Goal: Information Seeking & Learning: Learn about a topic

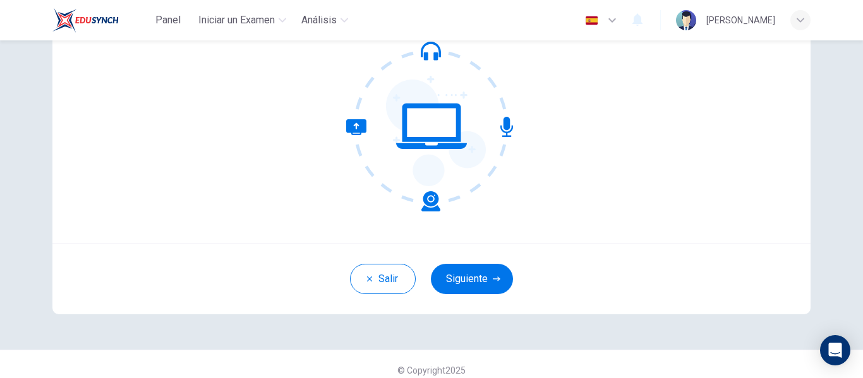
scroll to position [136, 0]
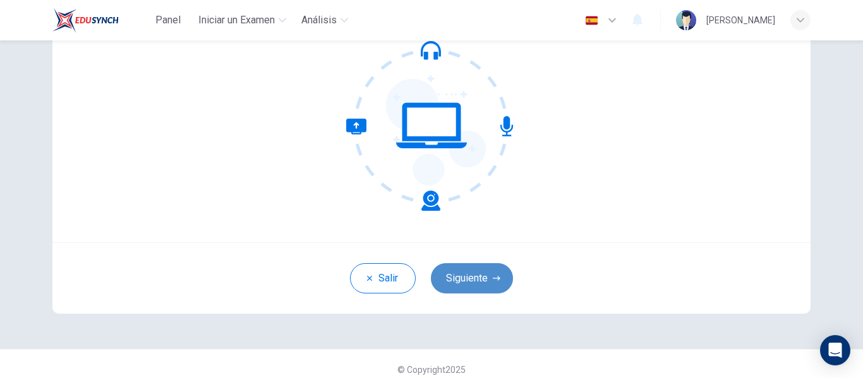
click at [490, 266] on button "Siguiente" at bounding box center [472, 278] width 82 height 30
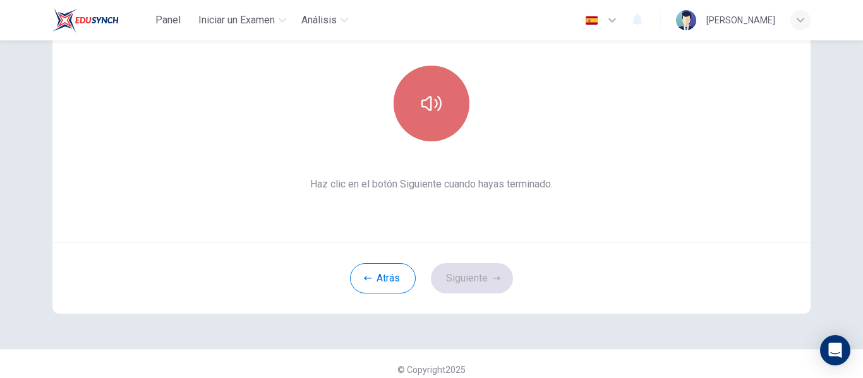
click at [429, 98] on icon "button" at bounding box center [431, 103] width 20 height 20
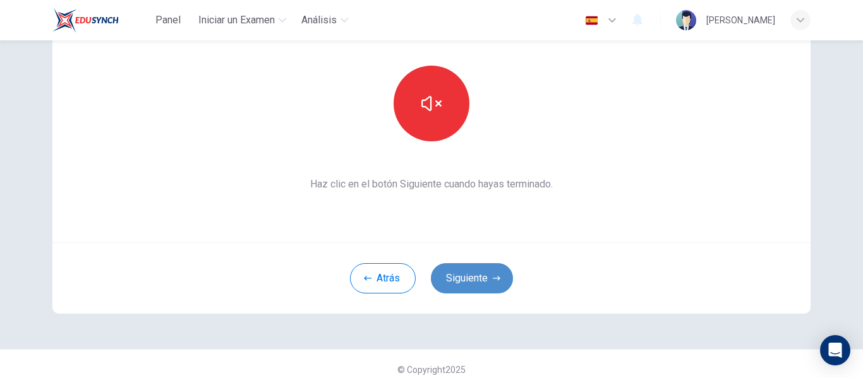
click at [458, 282] on button "Siguiente" at bounding box center [472, 278] width 82 height 30
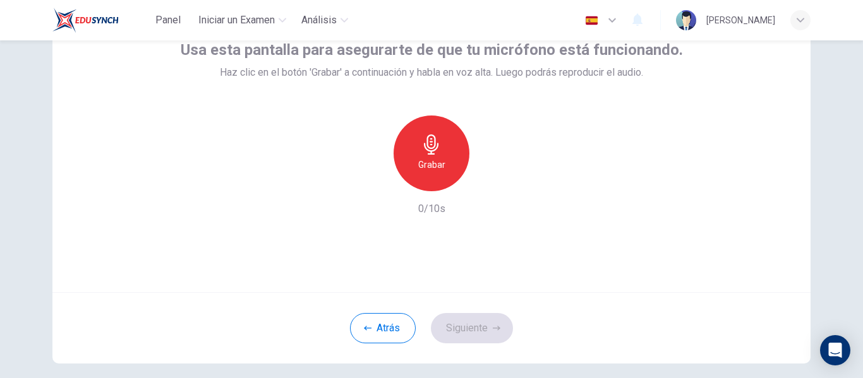
scroll to position [86, 0]
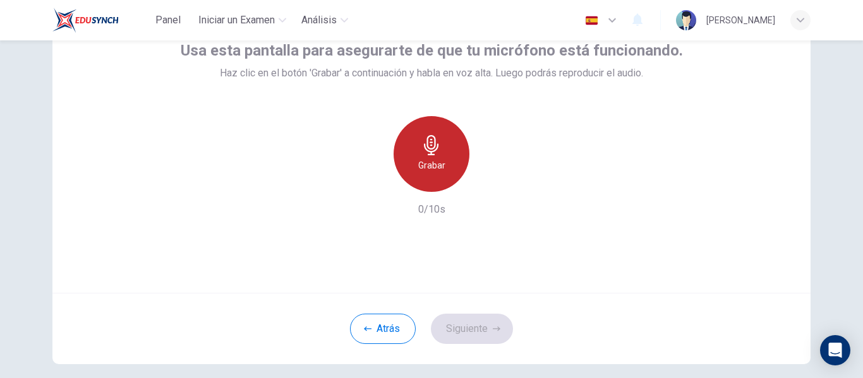
click at [421, 148] on icon "button" at bounding box center [431, 145] width 20 height 20
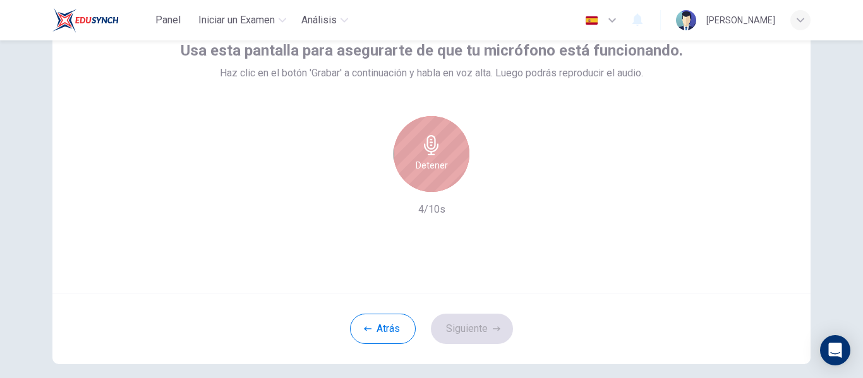
click at [436, 173] on div "Detener" at bounding box center [431, 154] width 76 height 76
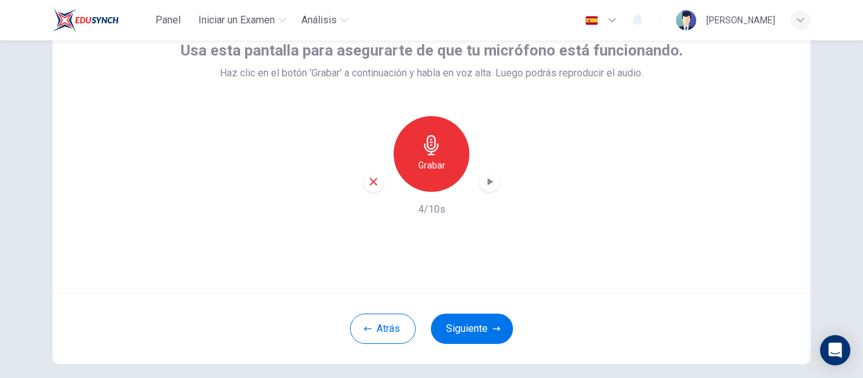
click at [483, 176] on icon "button" at bounding box center [489, 182] width 13 height 13
click at [464, 331] on button "Siguiente" at bounding box center [472, 329] width 82 height 30
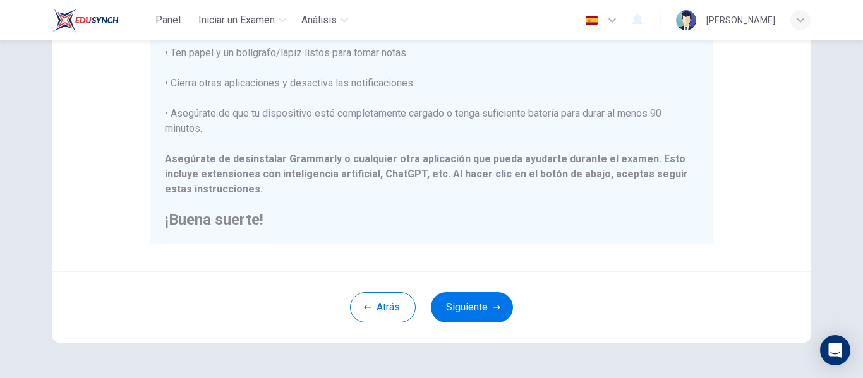
scroll to position [324, 0]
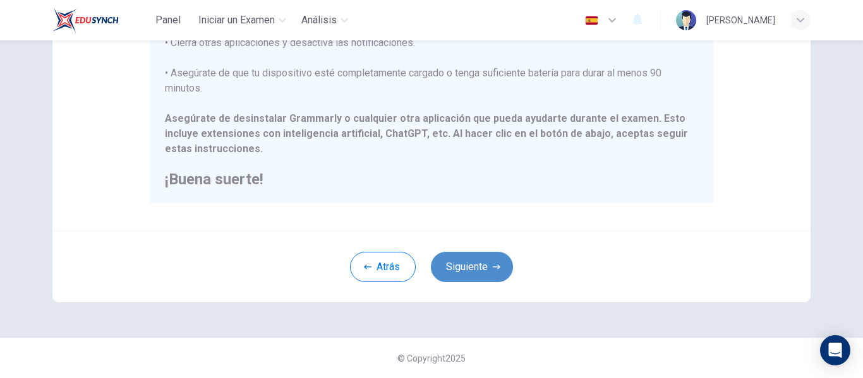
click at [465, 259] on button "Siguiente" at bounding box center [472, 267] width 82 height 30
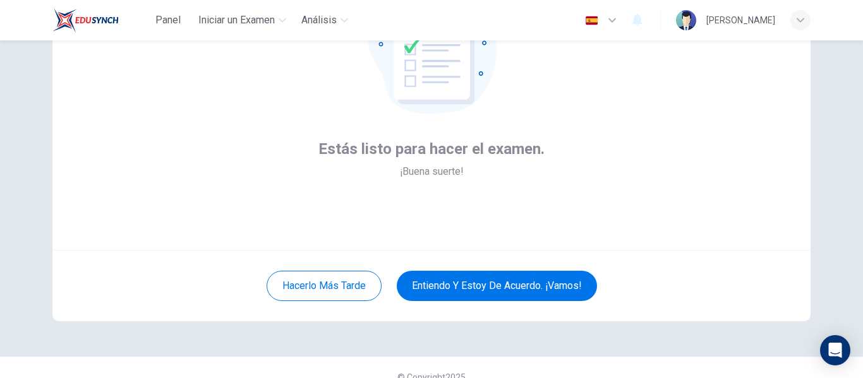
scroll to position [133, 0]
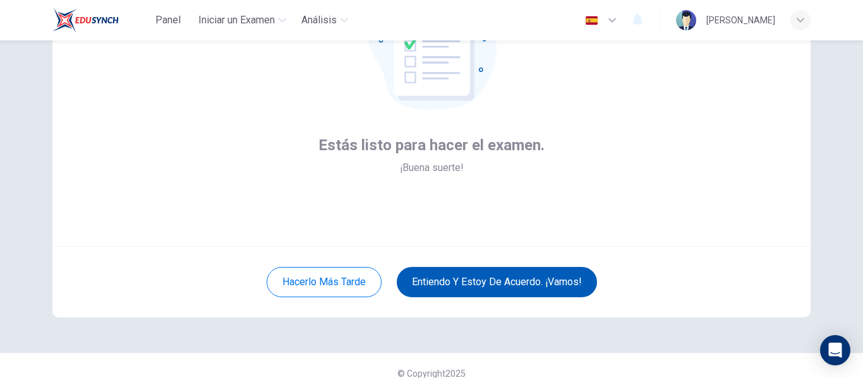
click at [487, 280] on button "Entiendo y estoy de acuerdo. ¡Vamos!" at bounding box center [497, 282] width 200 height 30
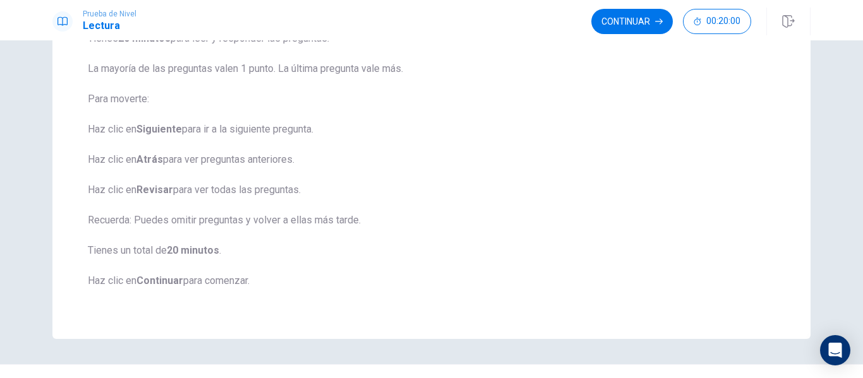
scroll to position [177, 0]
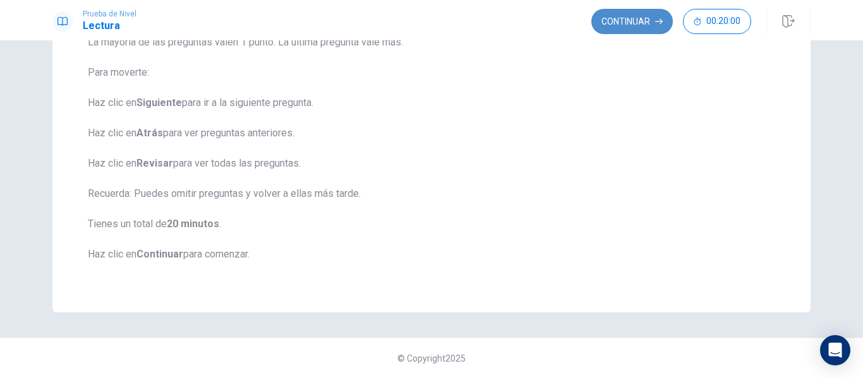
click at [626, 17] on button "Continuar" at bounding box center [631, 21] width 81 height 25
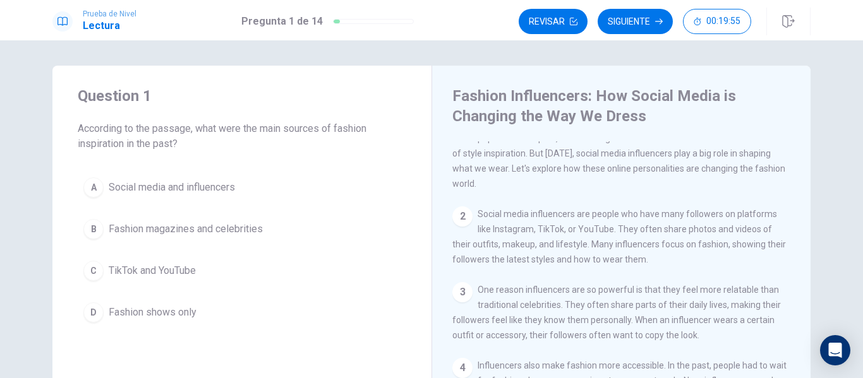
scroll to position [0, 0]
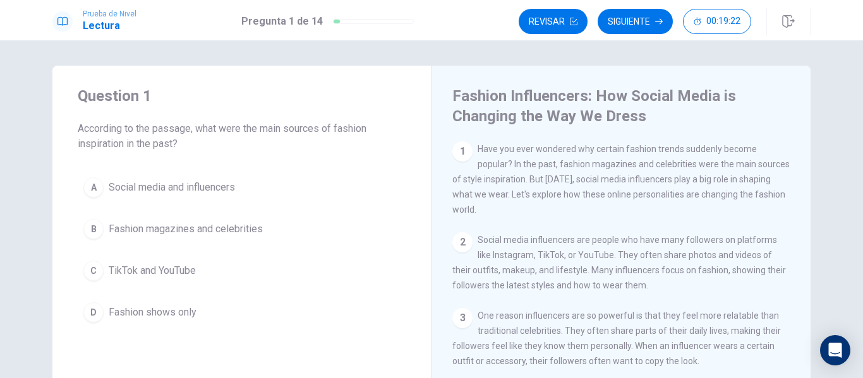
drag, startPoint x: 599, startPoint y: 194, endPoint x: 597, endPoint y: 213, distance: 19.1
click at [597, 213] on div "1 Have you ever wondered why certain fashion trends suddenly become popular? In…" at bounding box center [621, 179] width 338 height 76
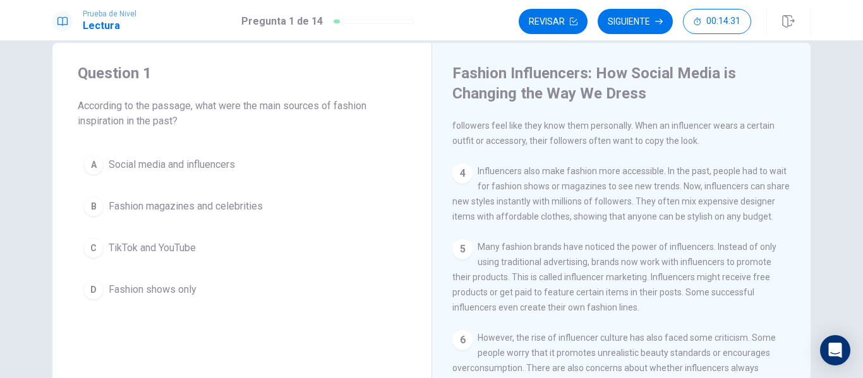
scroll to position [228, 0]
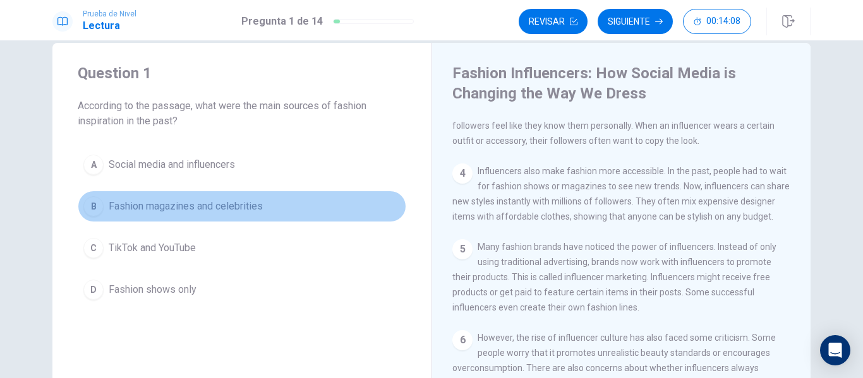
click at [205, 205] on span "Fashion magazines and celebrities" at bounding box center [186, 206] width 154 height 15
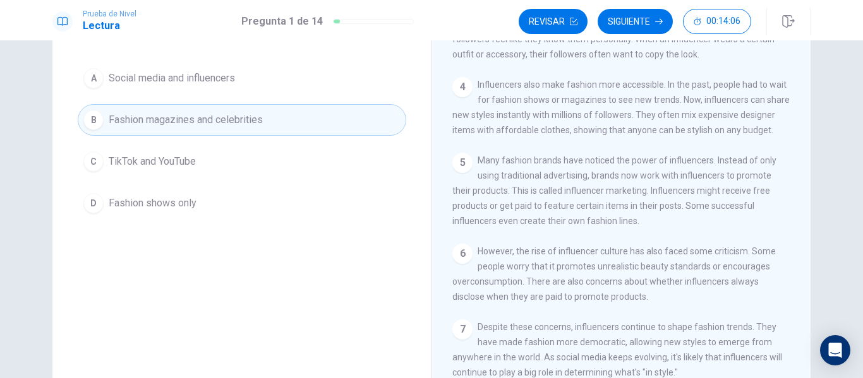
scroll to position [107, 0]
click at [623, 17] on button "Siguiente" at bounding box center [634, 21] width 75 height 25
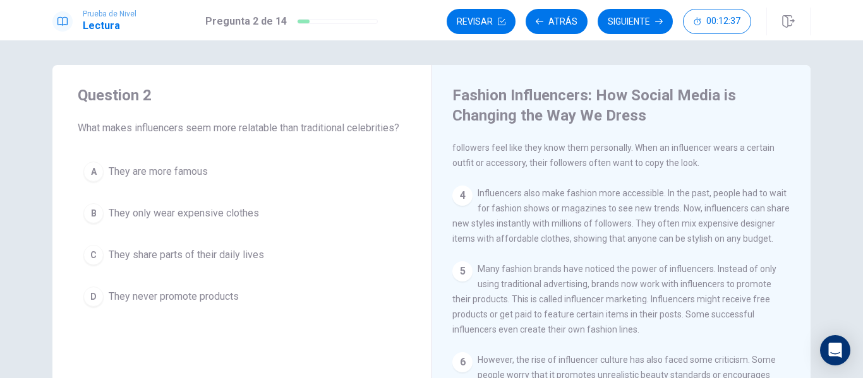
scroll to position [1, 0]
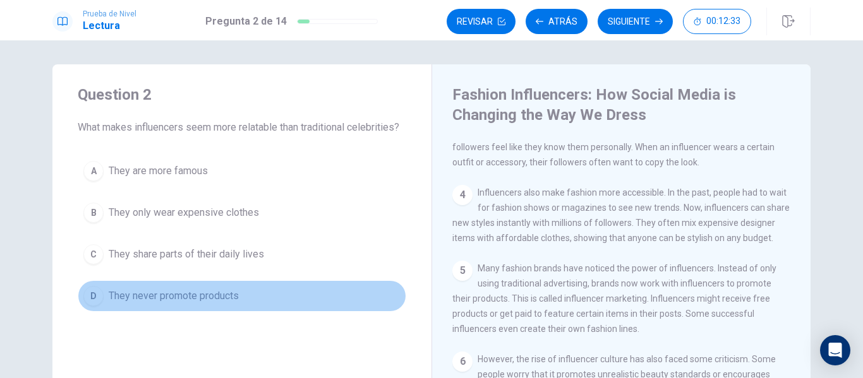
click at [134, 299] on span "They never promote products" at bounding box center [174, 296] width 130 height 15
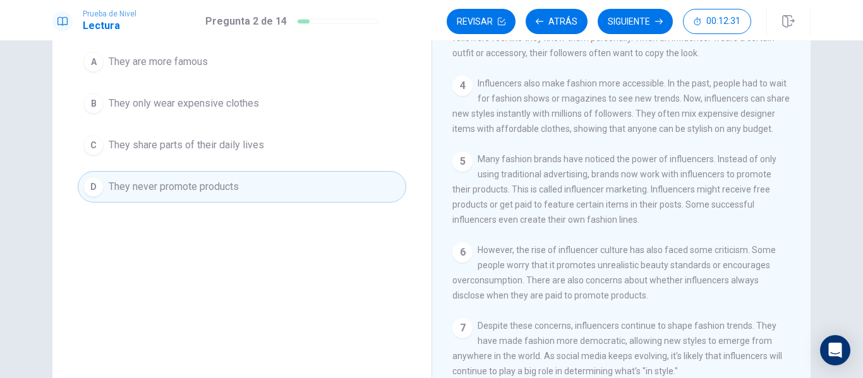
scroll to position [114, 0]
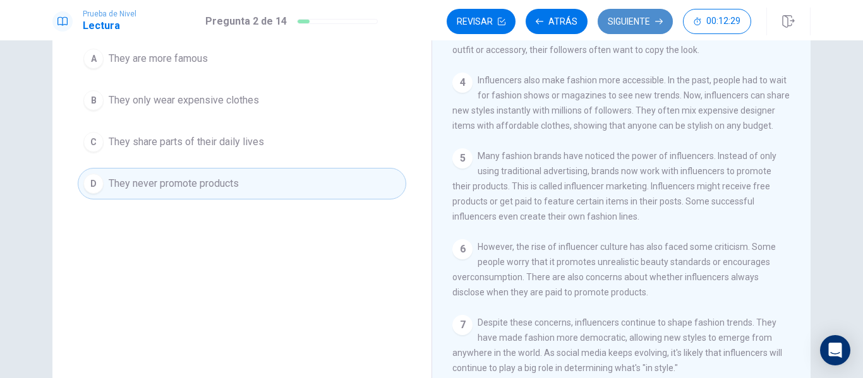
click at [623, 21] on button "Siguiente" at bounding box center [634, 21] width 75 height 25
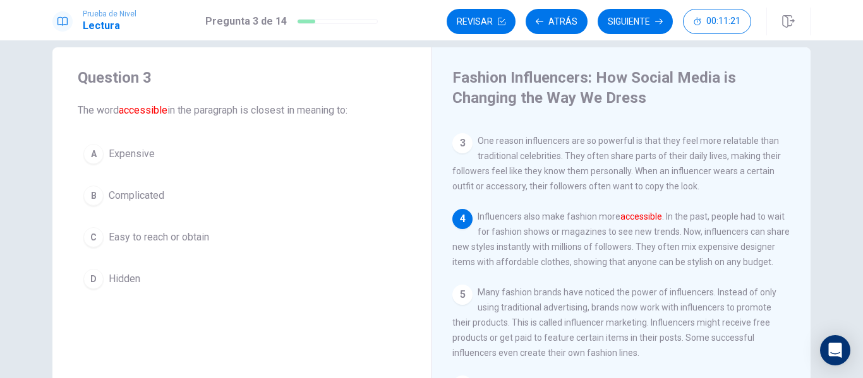
scroll to position [156, 0]
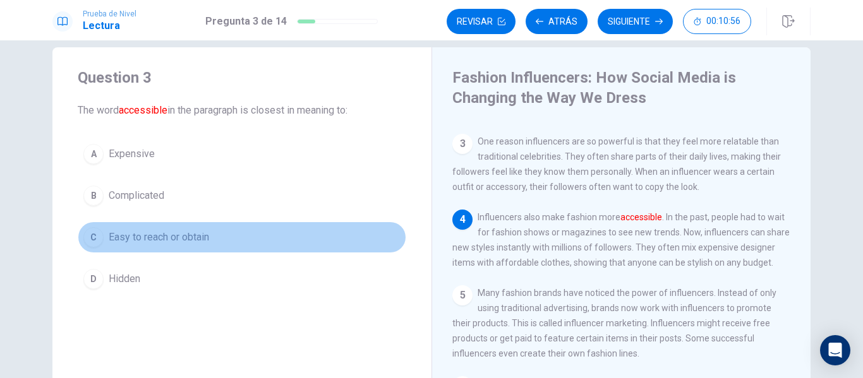
click at [186, 239] on span "Easy to reach or obtain" at bounding box center [159, 237] width 100 height 15
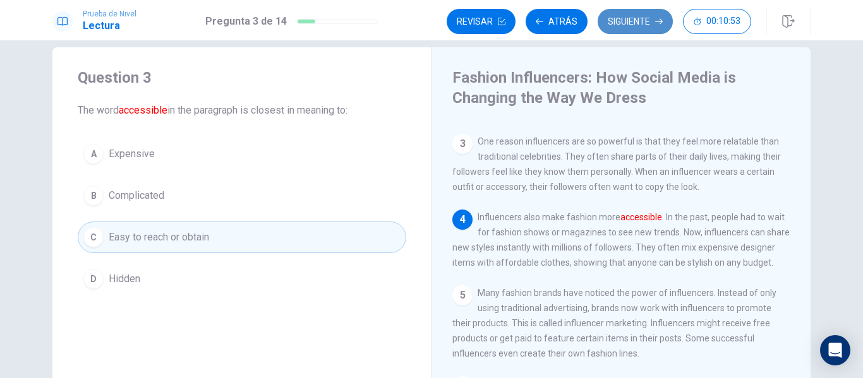
click at [613, 22] on button "Siguiente" at bounding box center [634, 21] width 75 height 25
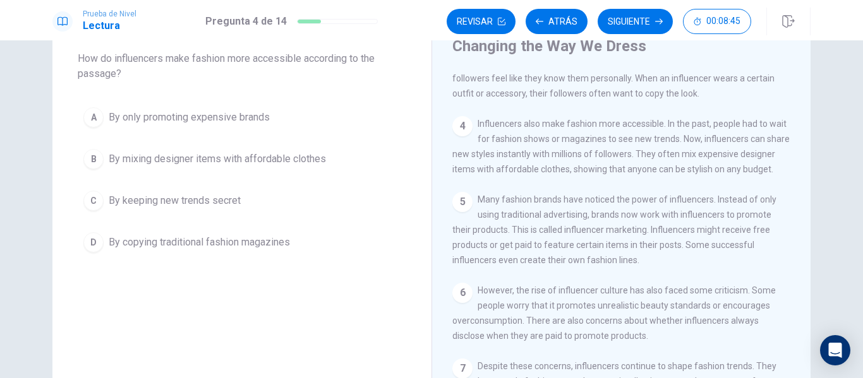
scroll to position [69, 0]
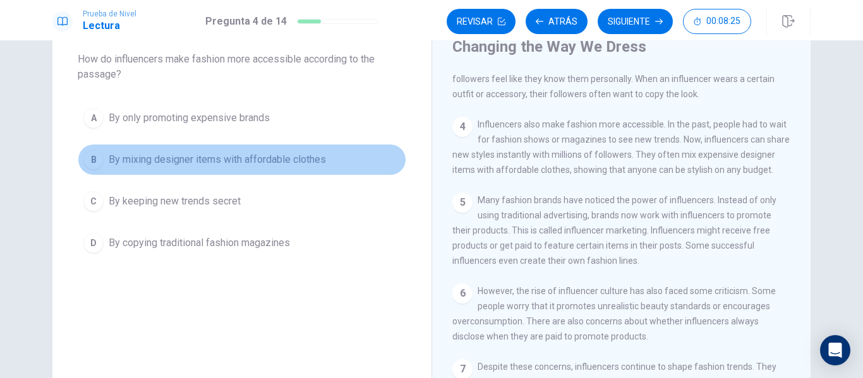
click at [184, 157] on span "By mixing designer items with affordable clothes" at bounding box center [217, 159] width 217 height 15
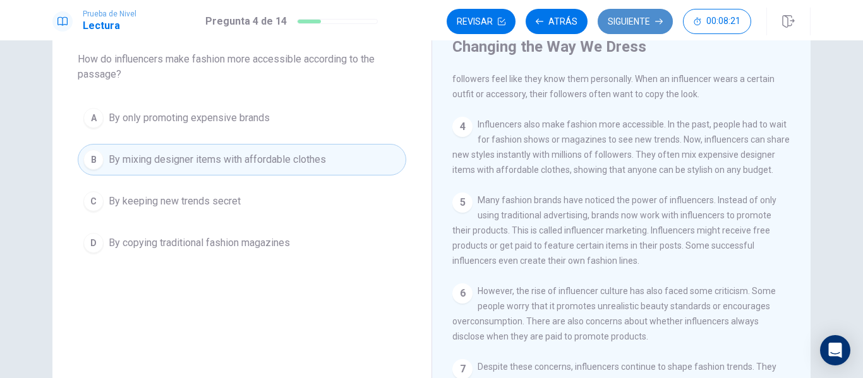
click at [621, 16] on button "Siguiente" at bounding box center [634, 21] width 75 height 25
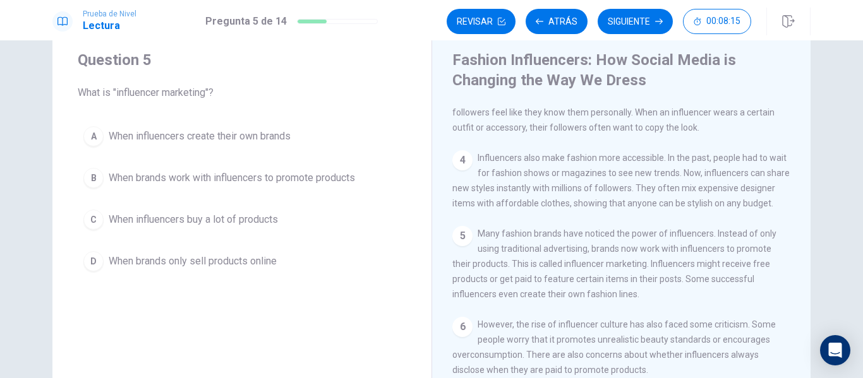
scroll to position [35, 0]
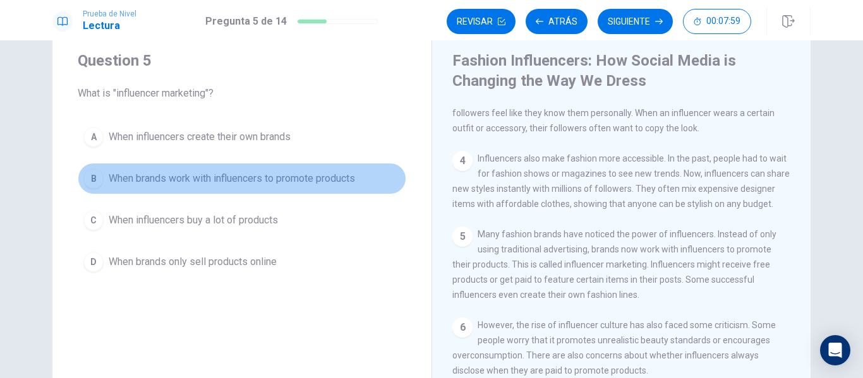
click at [239, 175] on span "When brands work with influencers to promote products" at bounding box center [232, 178] width 246 height 15
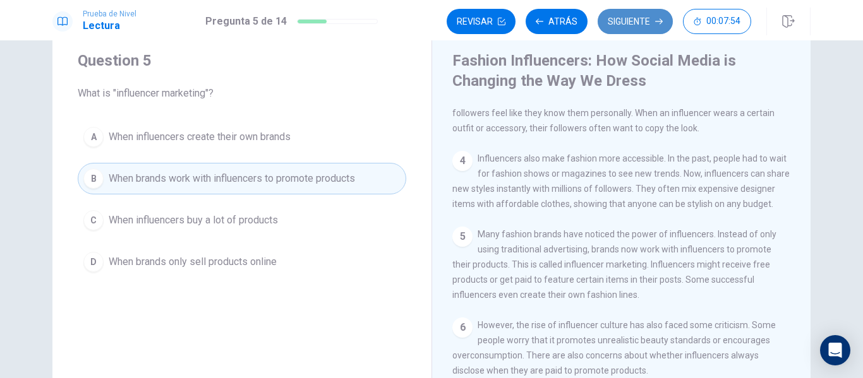
click at [613, 22] on button "Siguiente" at bounding box center [634, 21] width 75 height 25
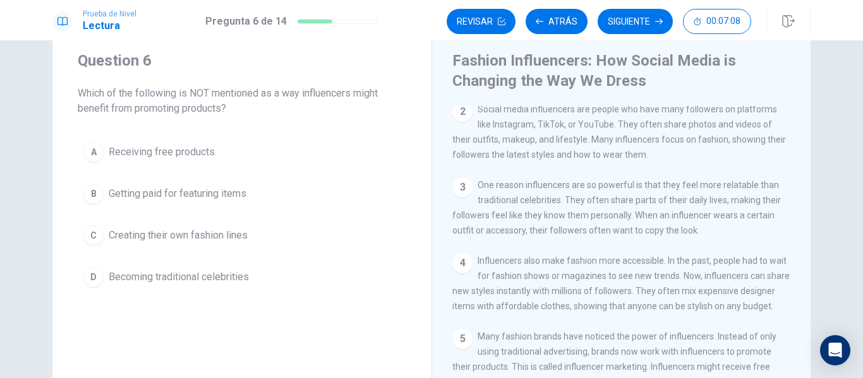
scroll to position [96, 0]
click at [179, 242] on span "Creating their own fashion lines" at bounding box center [178, 235] width 139 height 15
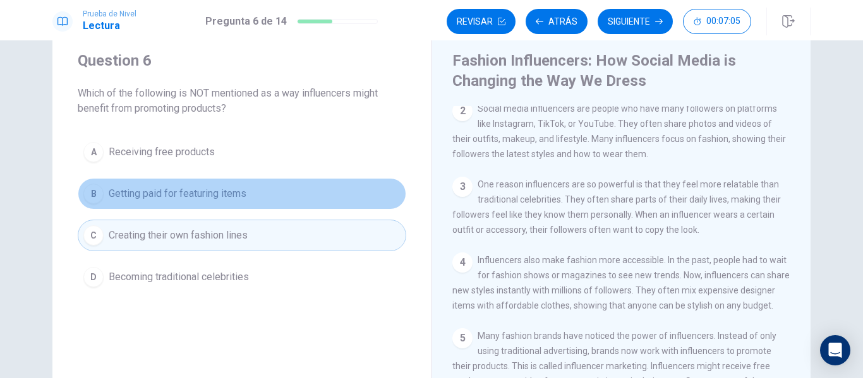
click at [177, 199] on span "Getting paid for featuring items" at bounding box center [178, 193] width 138 height 15
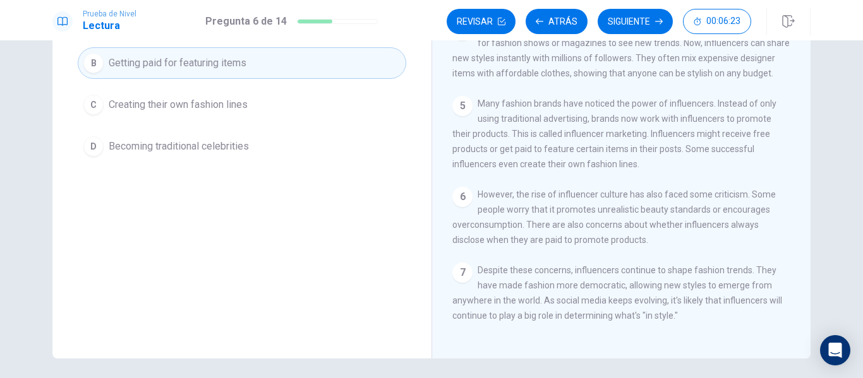
scroll to position [167, 0]
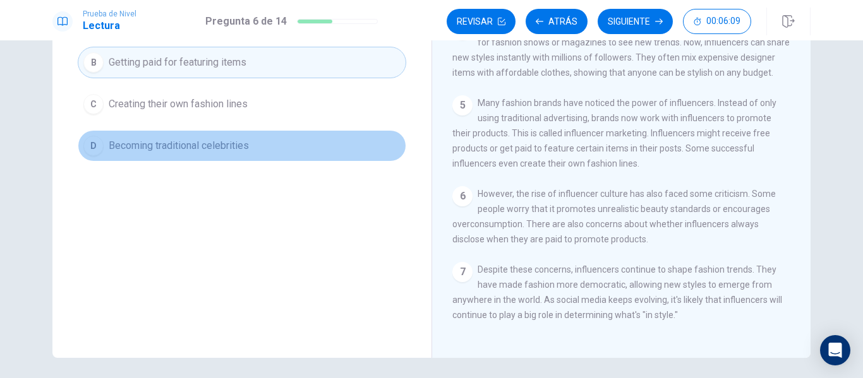
click at [169, 147] on span "Becoming traditional celebrities" at bounding box center [179, 145] width 140 height 15
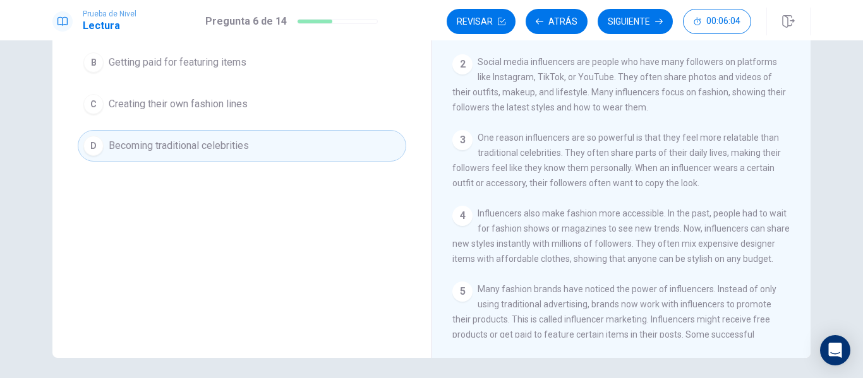
scroll to position [0, 0]
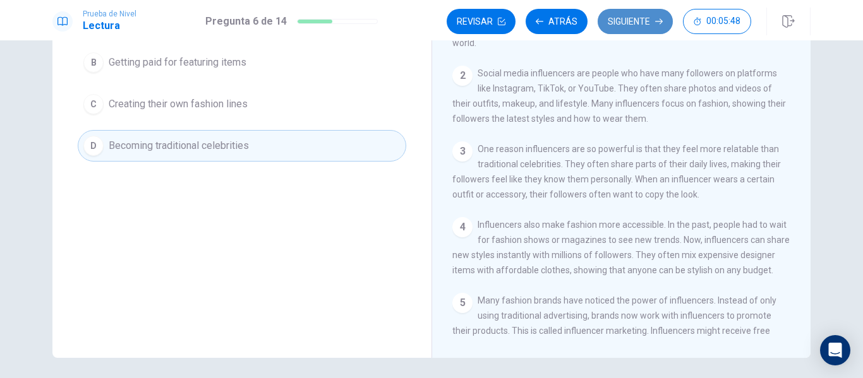
click at [630, 21] on button "Siguiente" at bounding box center [634, 21] width 75 height 25
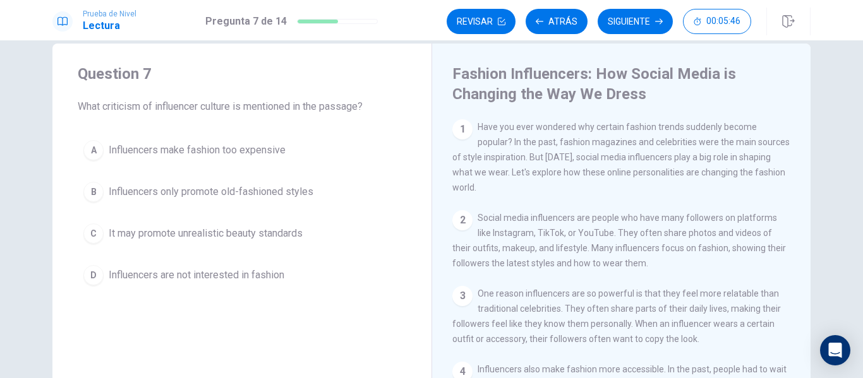
scroll to position [21, 0]
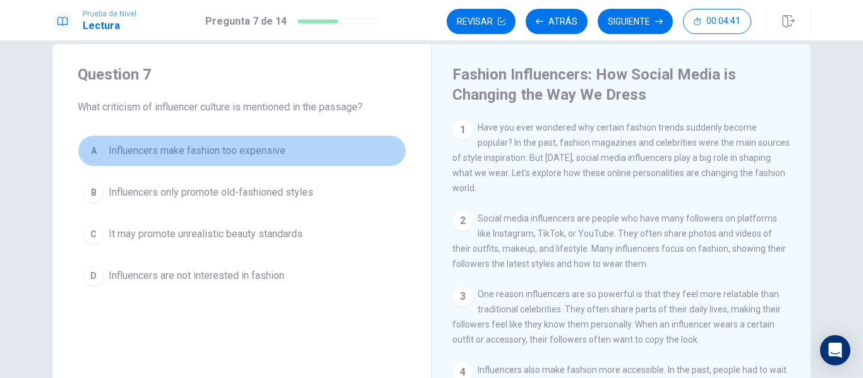
click at [194, 151] on span "Influencers make fashion too expensive" at bounding box center [197, 150] width 177 height 15
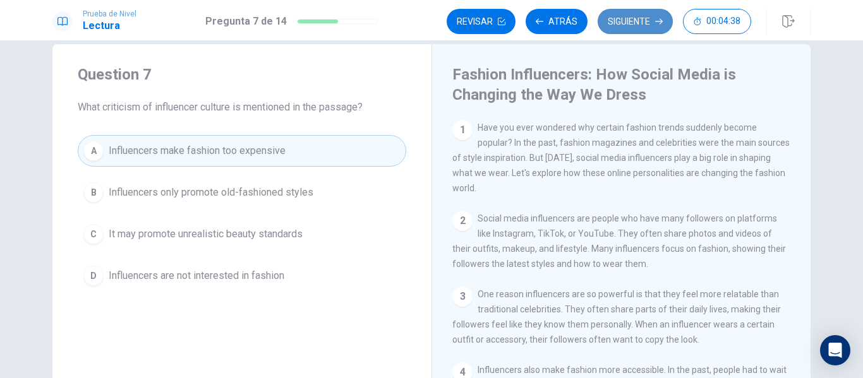
click at [611, 15] on button "Siguiente" at bounding box center [634, 21] width 75 height 25
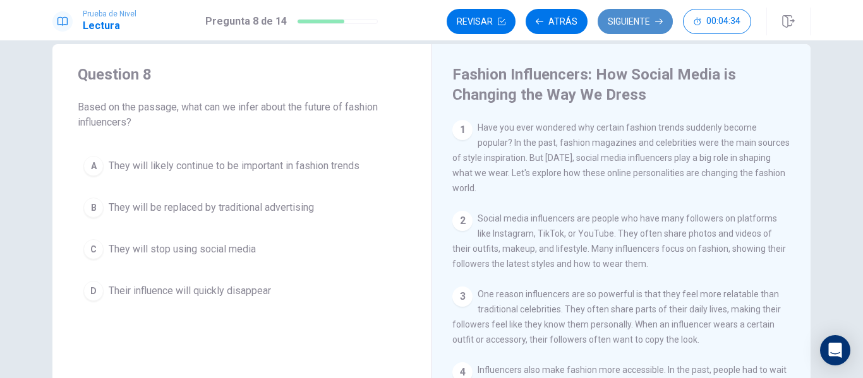
click at [637, 20] on button "Siguiente" at bounding box center [634, 21] width 75 height 25
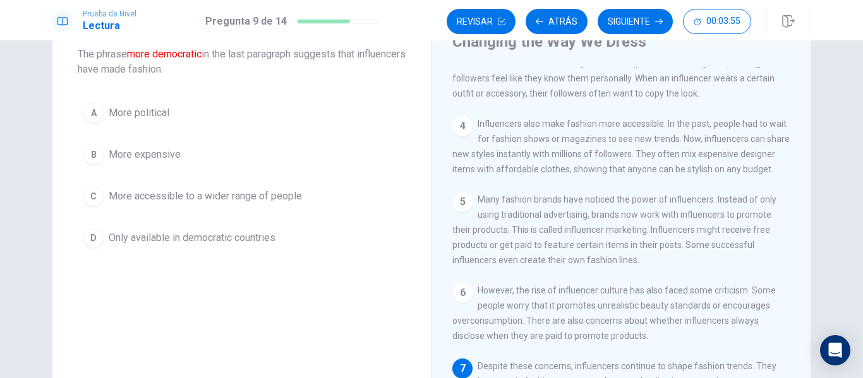
scroll to position [74, 0]
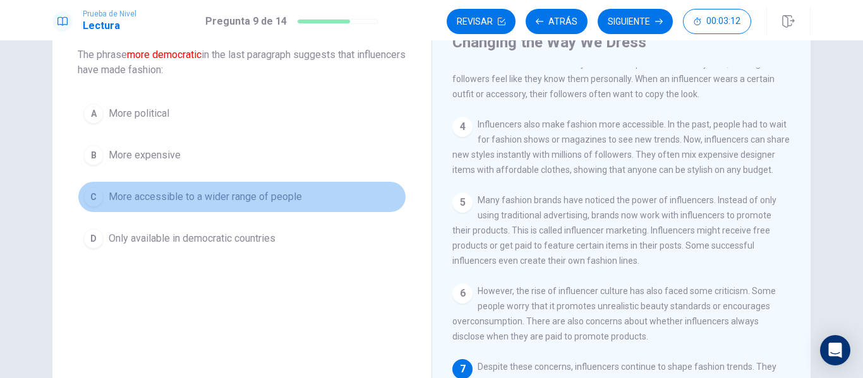
click at [165, 198] on span "More accessible to a wider range of people" at bounding box center [205, 196] width 193 height 15
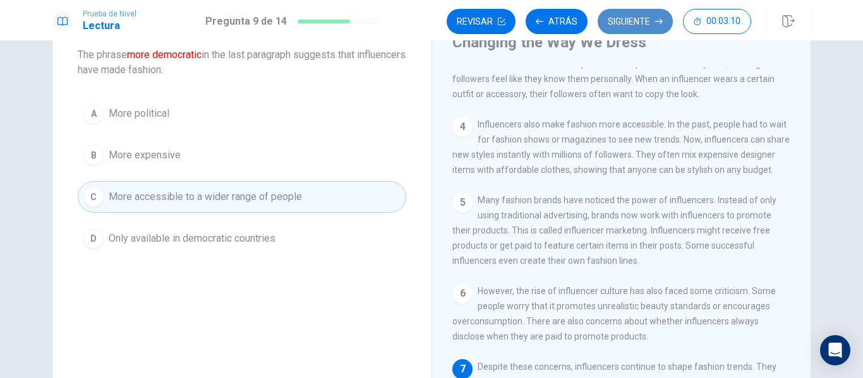
click at [619, 23] on button "Siguiente" at bounding box center [634, 21] width 75 height 25
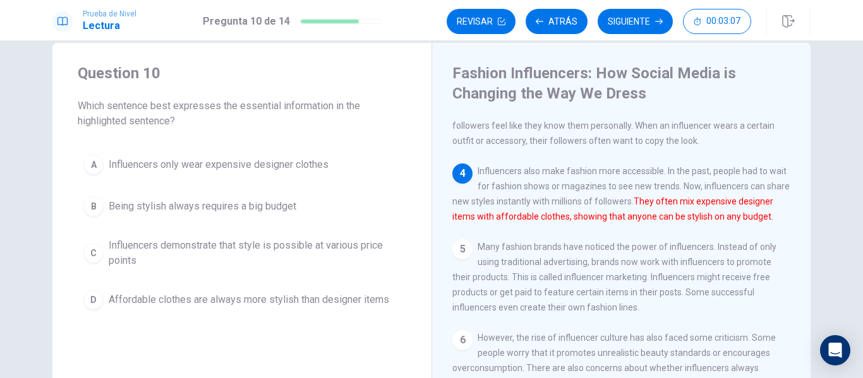
scroll to position [22, 0]
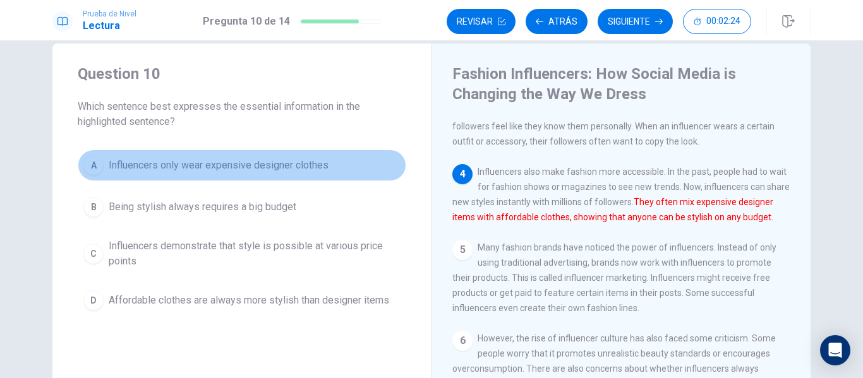
click at [162, 167] on span "Influencers only wear expensive designer clothes" at bounding box center [219, 165] width 220 height 15
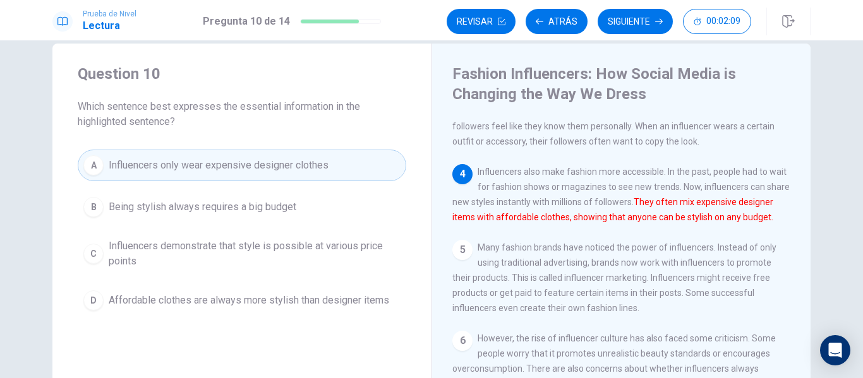
click at [210, 249] on span "Influencers demonstrate that style is possible at various price points" at bounding box center [255, 254] width 292 height 30
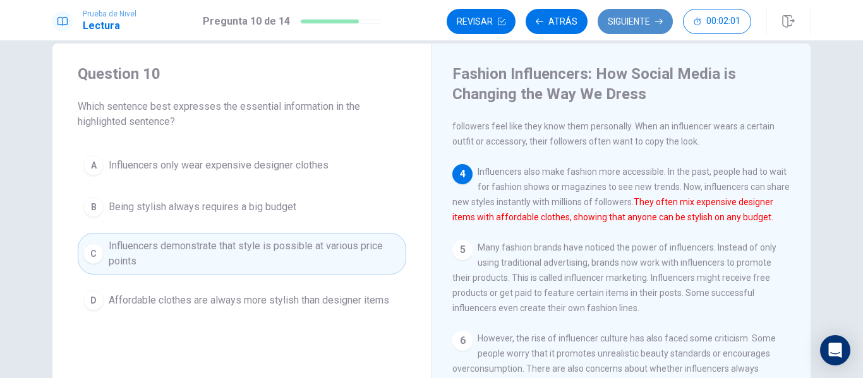
click at [648, 18] on button "Siguiente" at bounding box center [634, 21] width 75 height 25
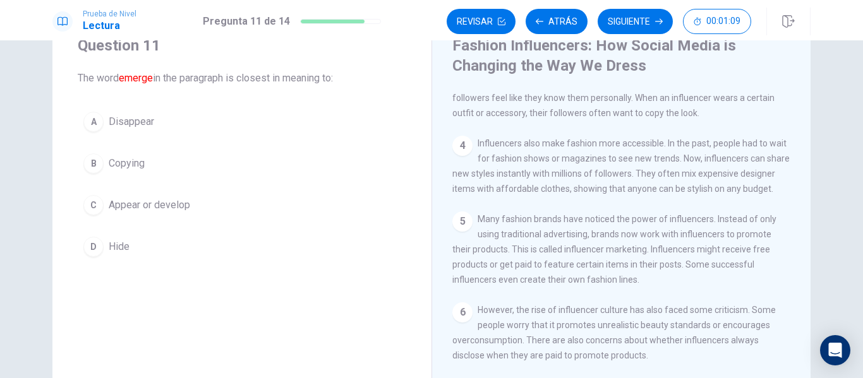
scroll to position [51, 0]
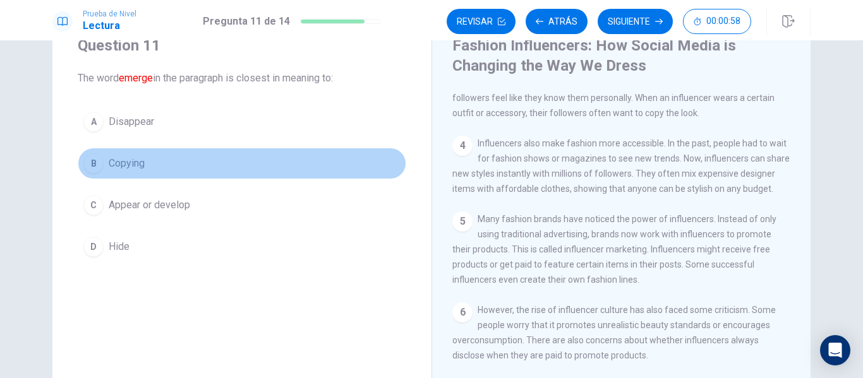
click at [129, 164] on span "Copying" at bounding box center [127, 163] width 36 height 15
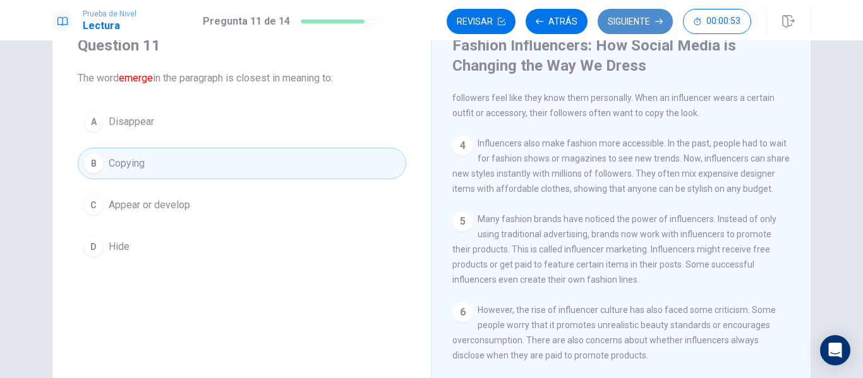
click at [635, 18] on button "Siguiente" at bounding box center [634, 21] width 75 height 25
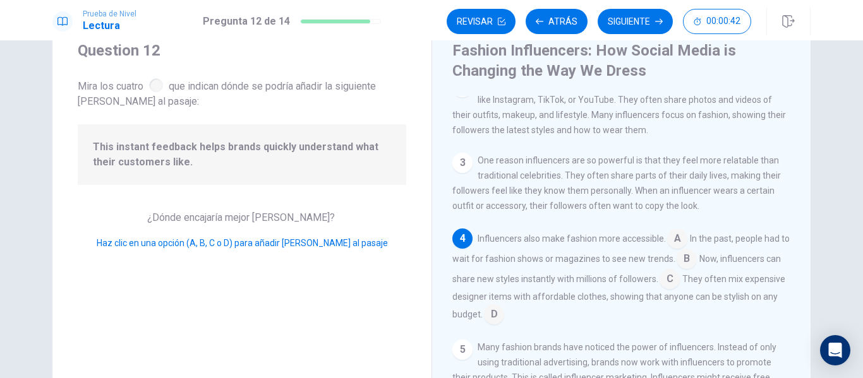
scroll to position [45, 0]
click at [151, 88] on div at bounding box center [156, 85] width 14 height 14
click at [680, 287] on input at bounding box center [669, 280] width 20 height 20
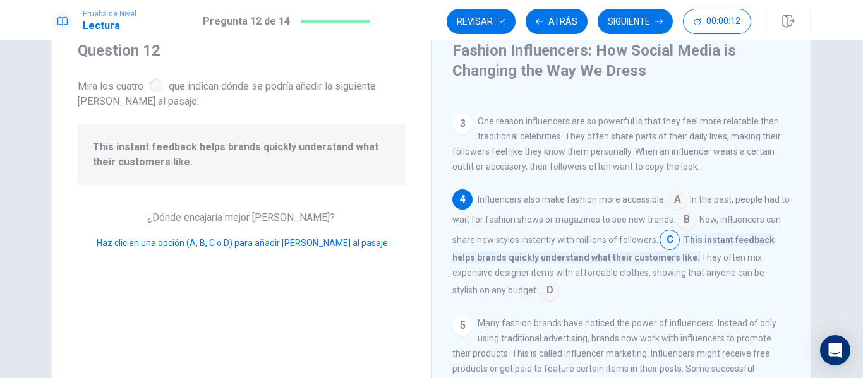
scroll to position [181, 0]
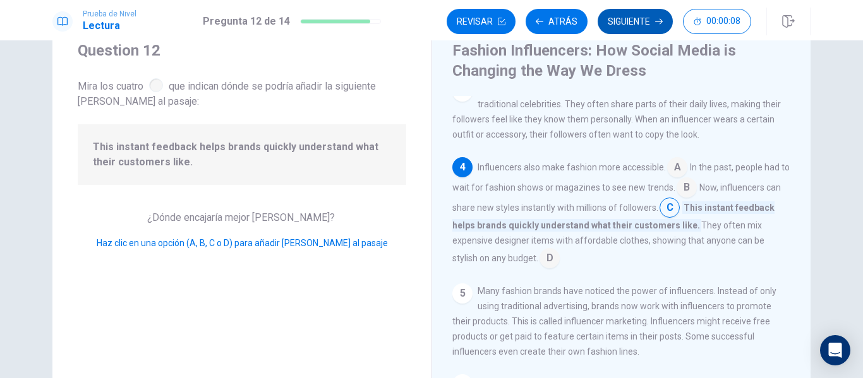
click at [628, 19] on button "Siguiente" at bounding box center [634, 21] width 75 height 25
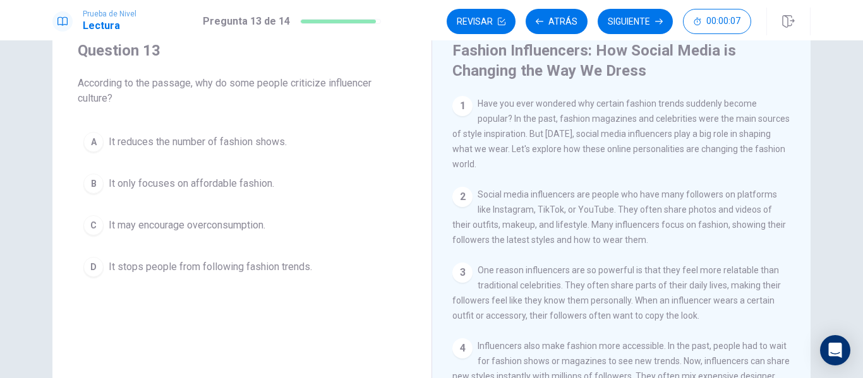
scroll to position [0, 0]
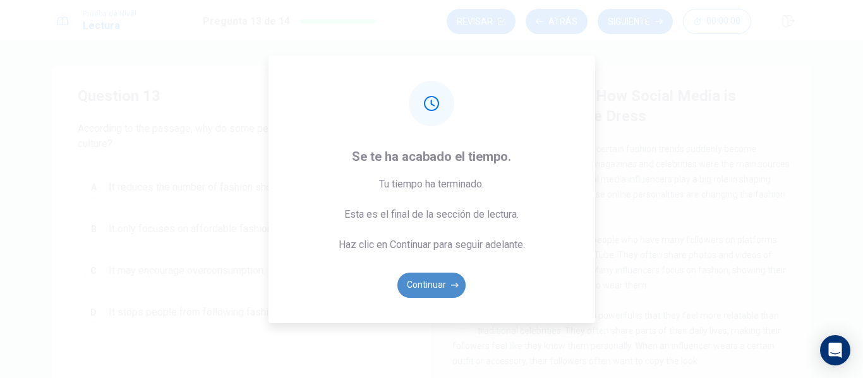
click at [440, 287] on button "Continuar" at bounding box center [431, 285] width 68 height 25
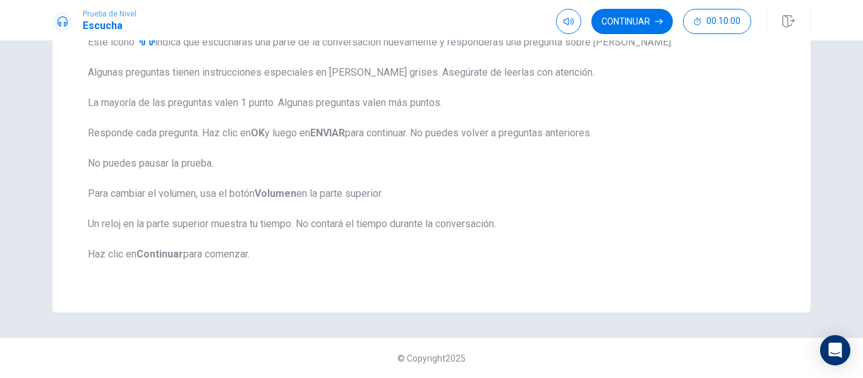
scroll to position [258, 0]
click at [637, 20] on button "Continuar" at bounding box center [631, 21] width 81 height 25
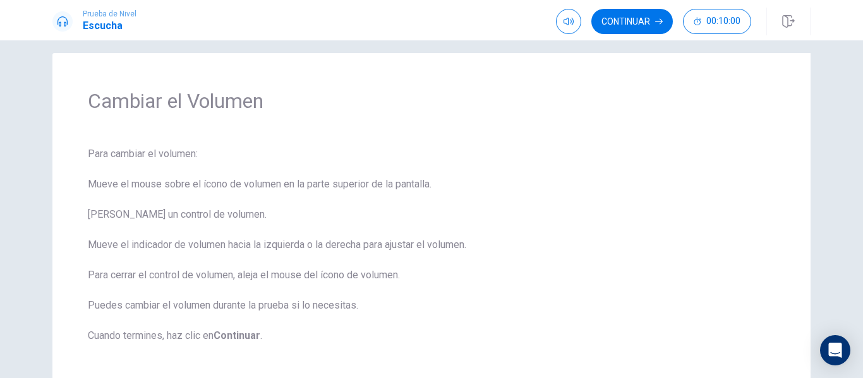
scroll to position [12, 0]
click at [634, 25] on button "Continuar" at bounding box center [631, 21] width 81 height 25
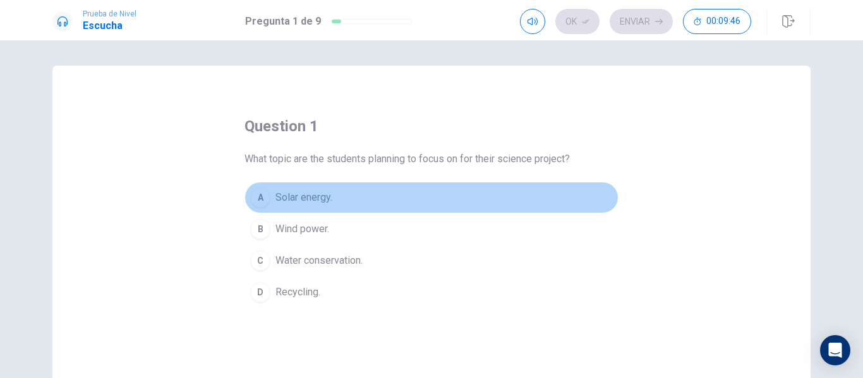
click at [317, 198] on span "Solar energy." at bounding box center [303, 197] width 57 height 15
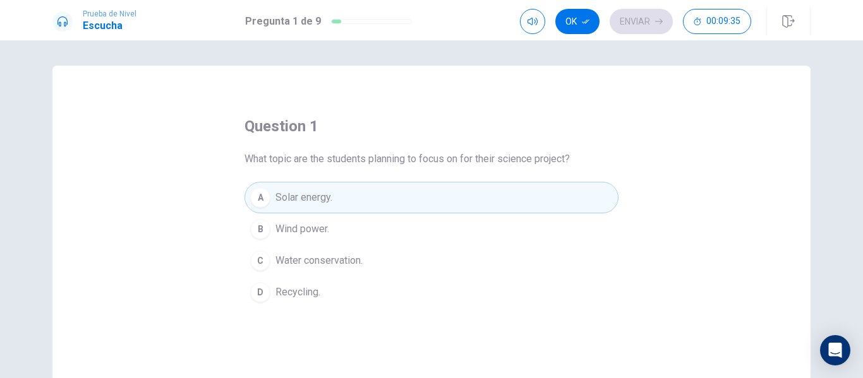
click at [460, 203] on button "A Solar energy." at bounding box center [431, 198] width 374 height 32
click at [569, 19] on button "Ok" at bounding box center [577, 21] width 44 height 25
click at [632, 20] on button "Enviar" at bounding box center [640, 21] width 63 height 25
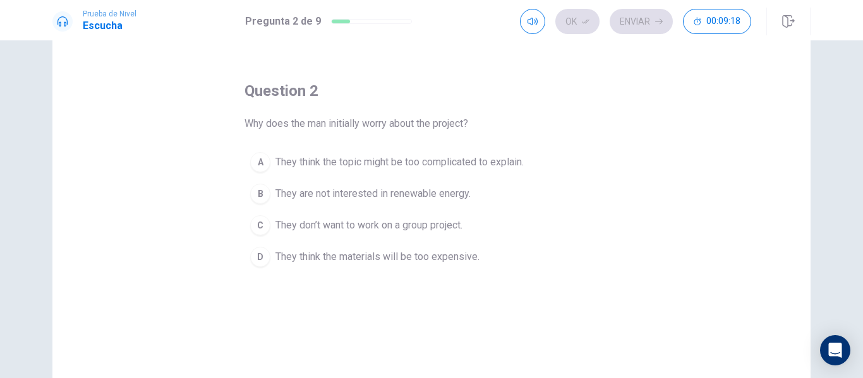
scroll to position [35, 0]
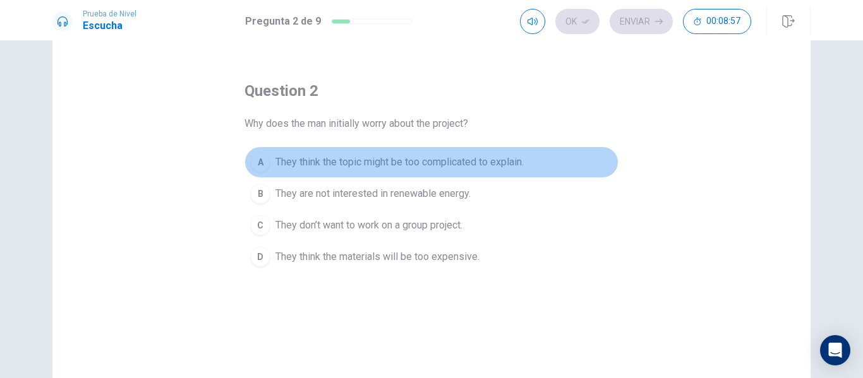
click at [318, 162] on span "They think the topic might be too complicated to explain." at bounding box center [399, 162] width 248 height 15
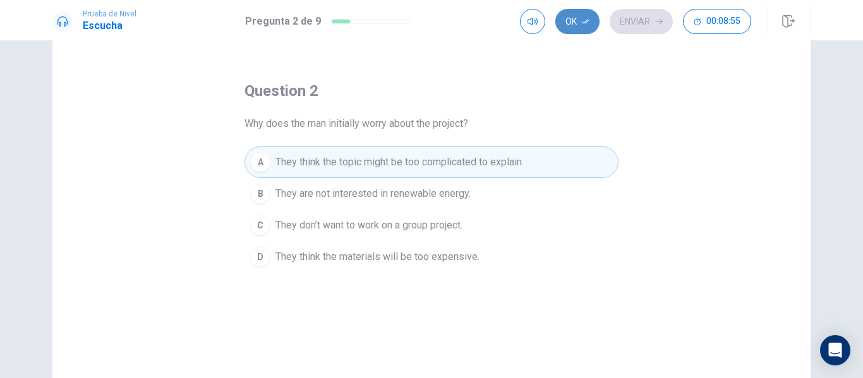
click at [575, 20] on button "Ok" at bounding box center [577, 21] width 44 height 25
click at [634, 17] on button "Enviar" at bounding box center [640, 21] width 63 height 25
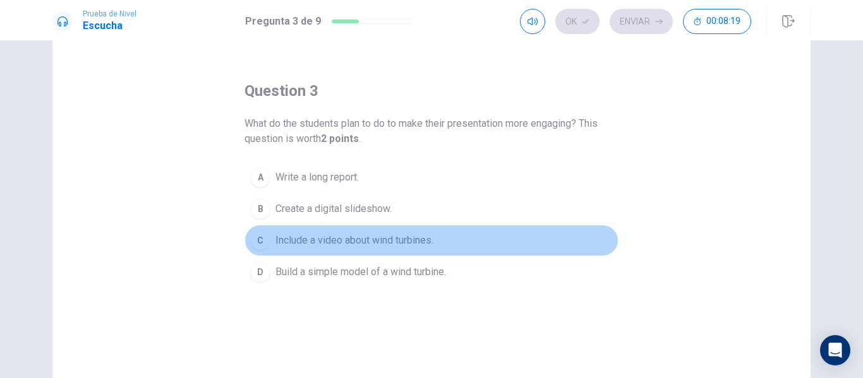
click at [404, 238] on span "Include a video about wind turbines." at bounding box center [354, 240] width 158 height 15
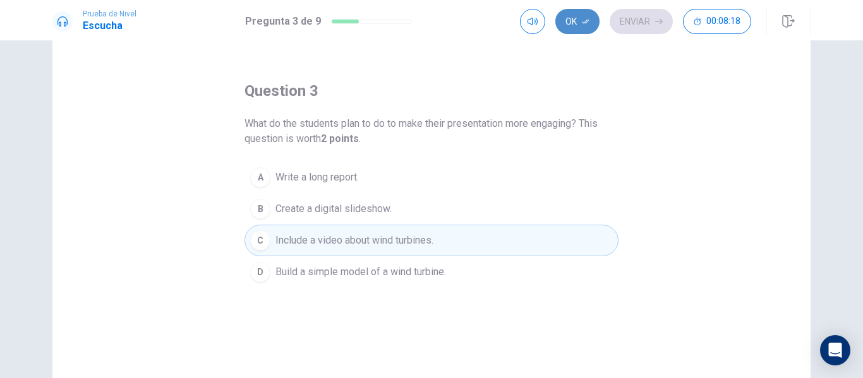
click at [584, 21] on icon "button" at bounding box center [586, 22] width 8 height 8
click at [635, 20] on button "Enviar" at bounding box center [640, 21] width 63 height 25
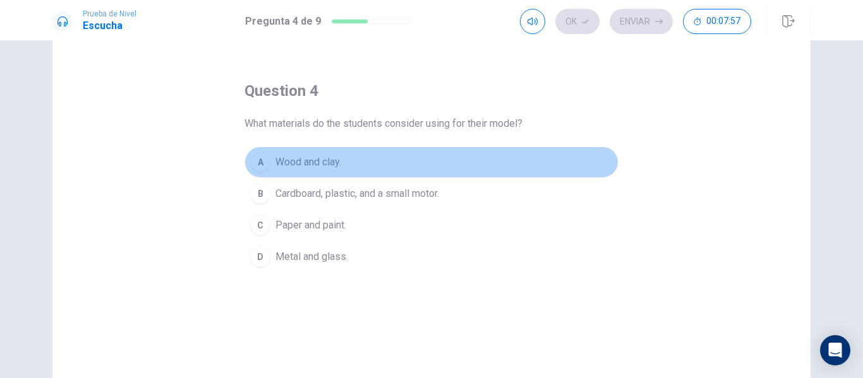
click at [260, 163] on div "A" at bounding box center [260, 162] width 20 height 20
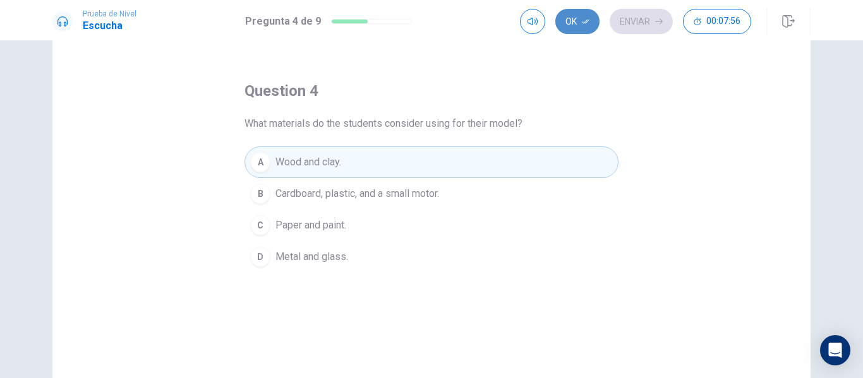
click at [574, 21] on button "Ok" at bounding box center [577, 21] width 44 height 25
click at [639, 16] on button "Enviar" at bounding box center [640, 21] width 63 height 25
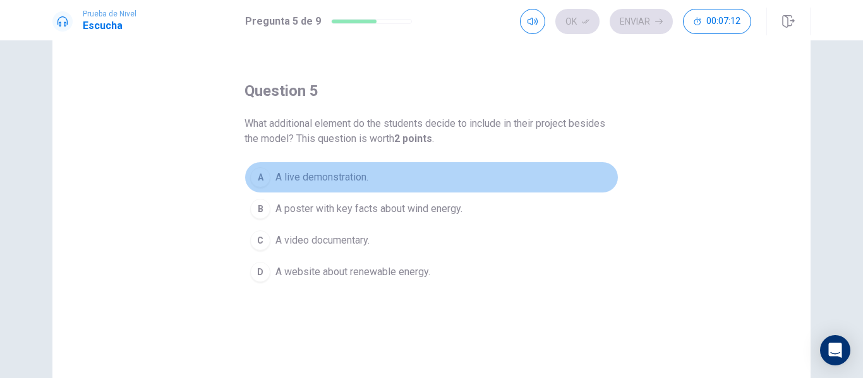
click at [316, 174] on span "A live demonstration." at bounding box center [321, 177] width 93 height 15
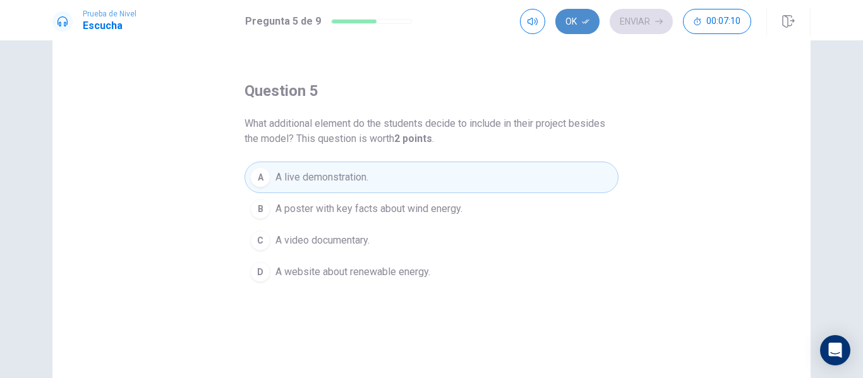
click at [572, 25] on button "Ok" at bounding box center [577, 21] width 44 height 25
click at [643, 27] on button "Enviar" at bounding box center [640, 21] width 63 height 25
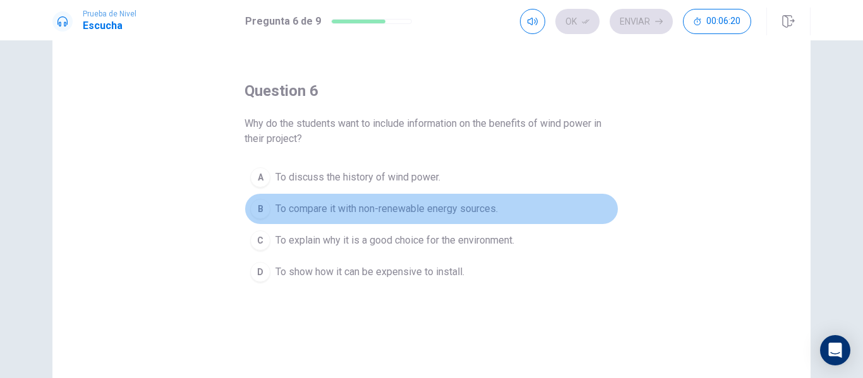
click at [410, 212] on span "To compare it with non-renewable energy sources." at bounding box center [386, 208] width 222 height 15
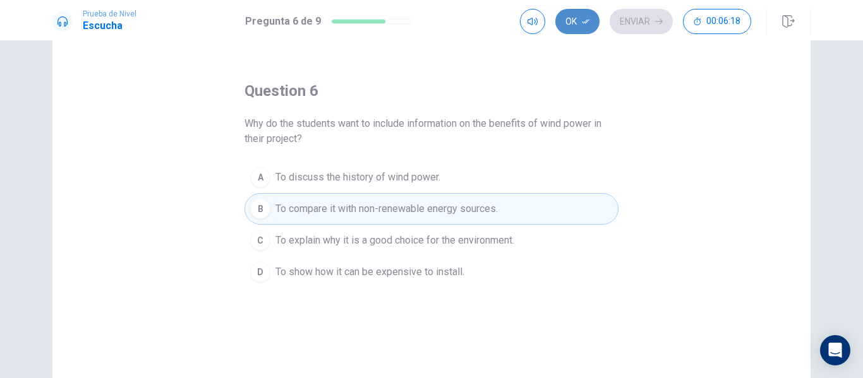
click at [578, 21] on button "Ok" at bounding box center [577, 21] width 44 height 25
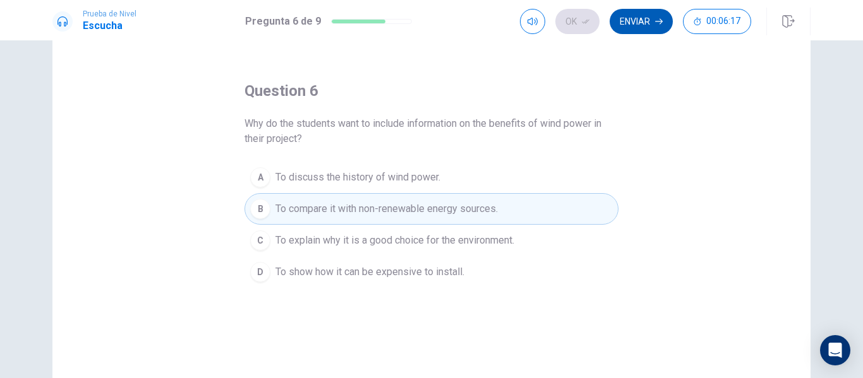
click at [645, 25] on button "Enviar" at bounding box center [640, 21] width 63 height 25
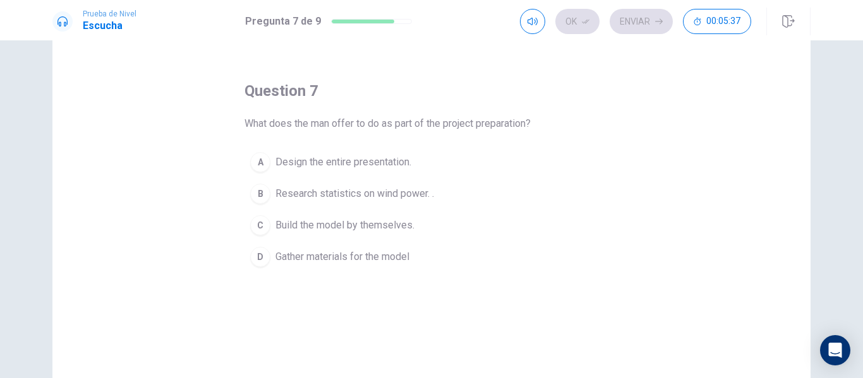
click at [392, 255] on span "Gather materials for the model" at bounding box center [342, 256] width 134 height 15
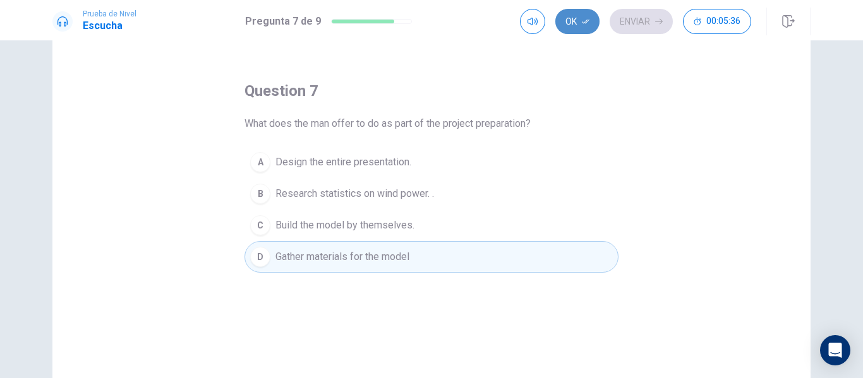
click at [578, 16] on button "Ok" at bounding box center [577, 21] width 44 height 25
click at [628, 23] on button "Enviar" at bounding box center [640, 21] width 63 height 25
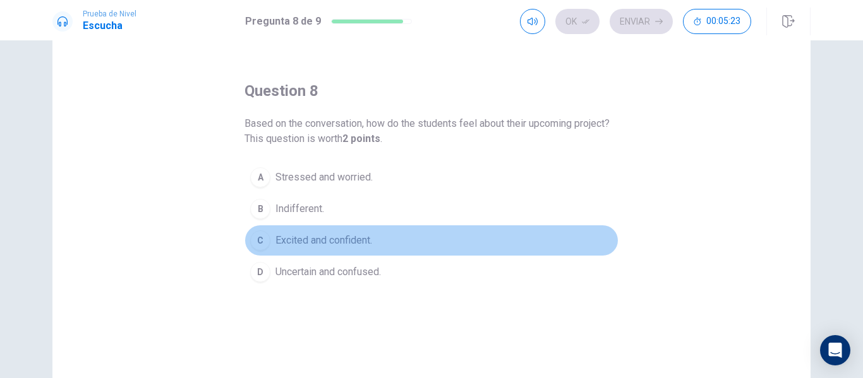
click at [338, 239] on span "Excited and confident." at bounding box center [323, 240] width 97 height 15
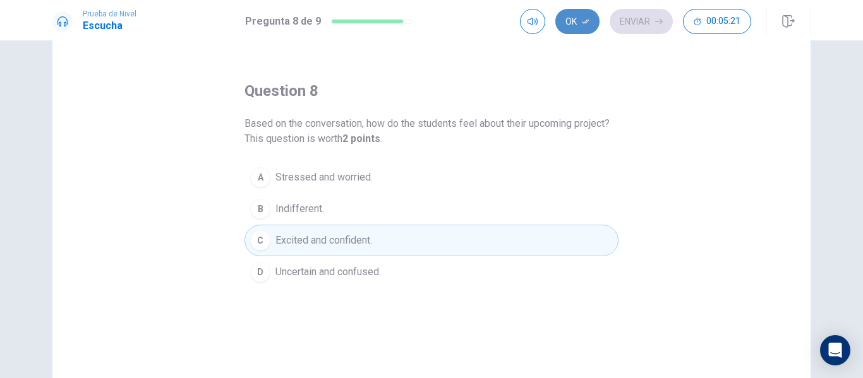
click at [582, 22] on icon "button" at bounding box center [586, 22] width 8 height 4
click at [630, 18] on button "Enviar" at bounding box center [640, 21] width 63 height 25
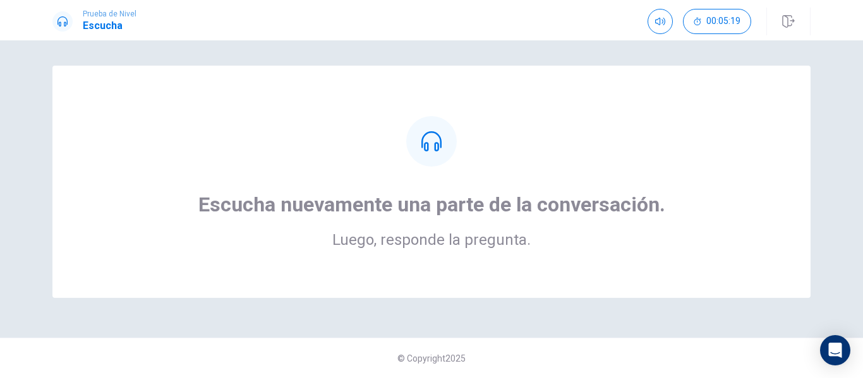
scroll to position [0, 0]
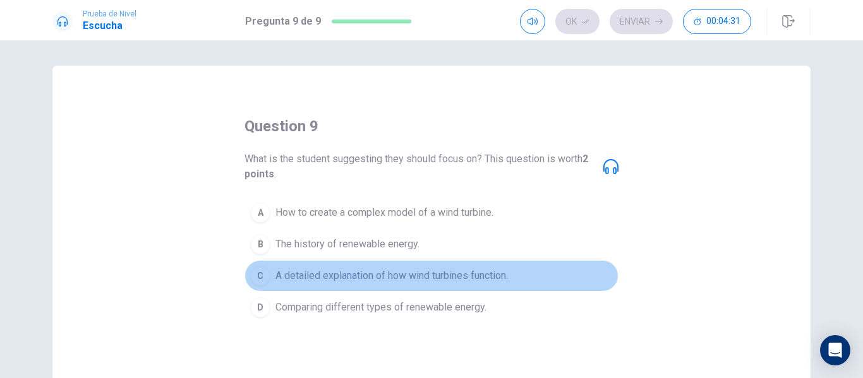
click at [356, 275] on span "A detailed explanation of how wind turbines function." at bounding box center [391, 275] width 232 height 15
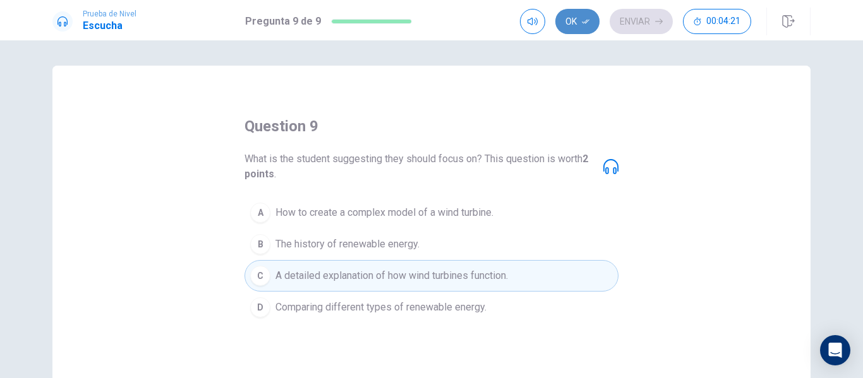
click at [568, 28] on button "Ok" at bounding box center [577, 21] width 44 height 25
click at [634, 26] on button "Enviar" at bounding box center [640, 21] width 63 height 25
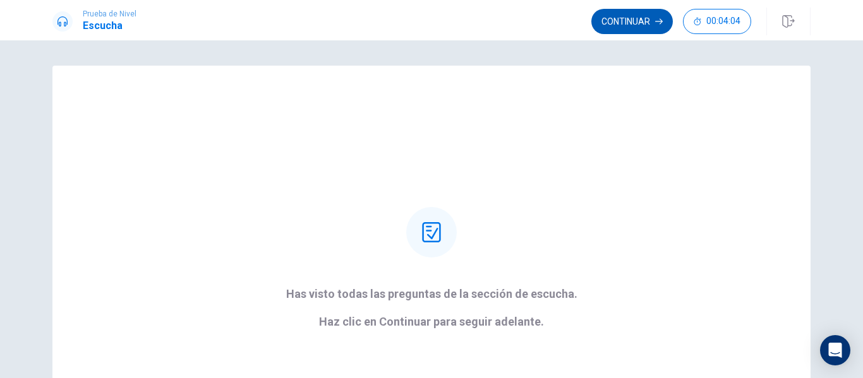
click at [633, 15] on button "Continuar" at bounding box center [631, 21] width 81 height 25
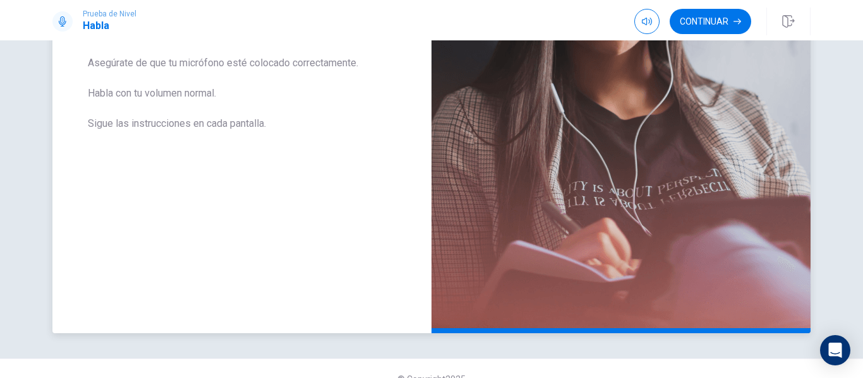
scroll to position [284, 0]
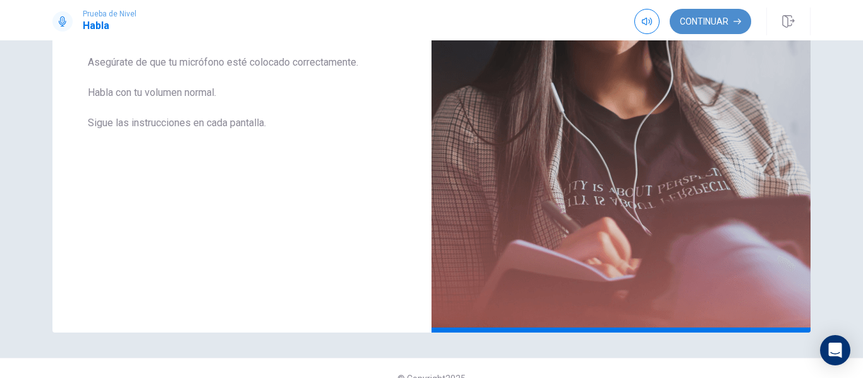
click at [693, 27] on button "Continuar" at bounding box center [709, 21] width 81 height 25
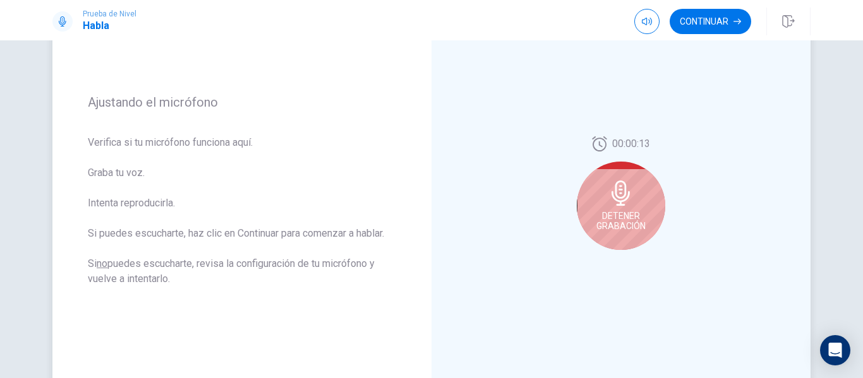
scroll to position [143, 0]
click at [611, 193] on icon at bounding box center [620, 193] width 18 height 25
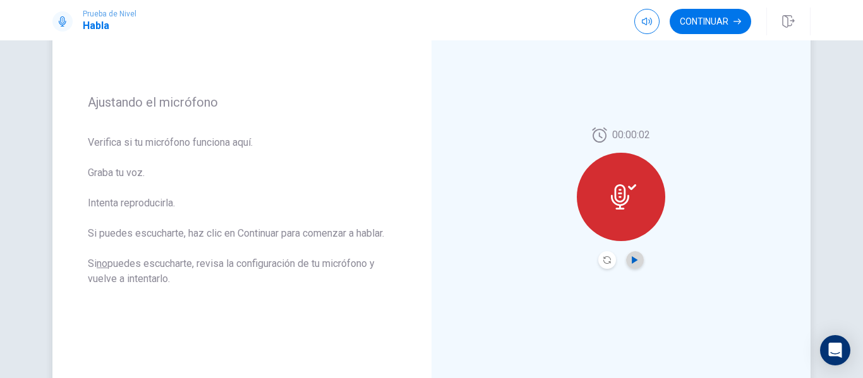
click at [632, 256] on icon "Play Audio" at bounding box center [635, 260] width 8 height 8
click at [716, 25] on button "Continuar" at bounding box center [709, 21] width 81 height 25
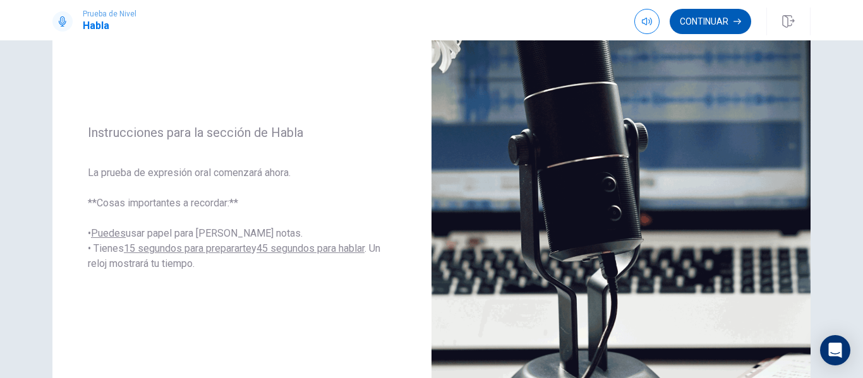
click at [698, 25] on button "Continuar" at bounding box center [709, 21] width 81 height 25
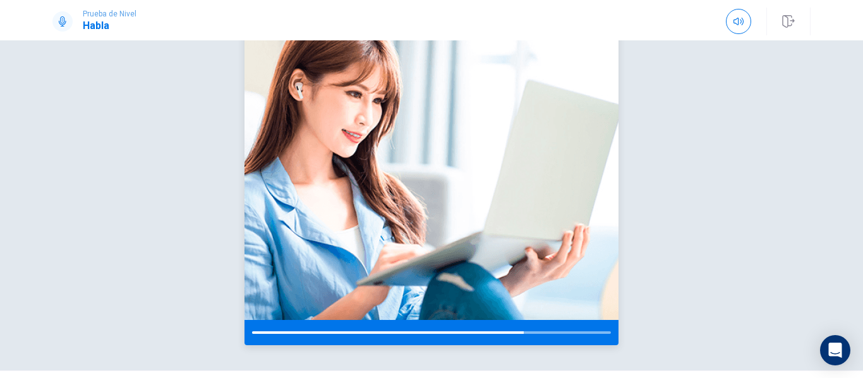
click at [498, 152] on img at bounding box center [431, 159] width 374 height 321
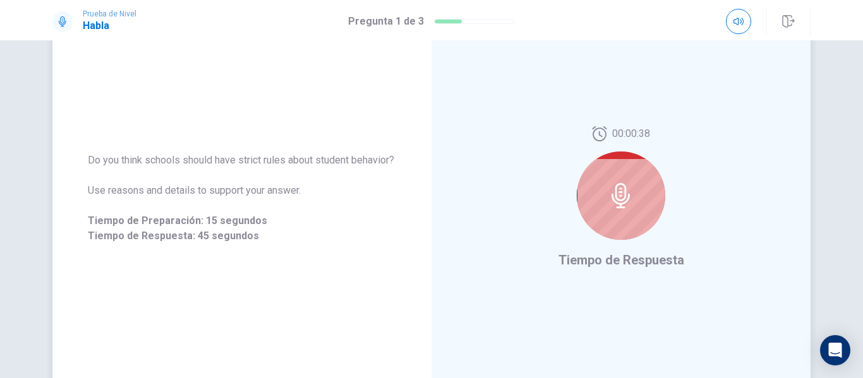
click at [599, 243] on div "00:00:38" at bounding box center [621, 188] width 88 height 124
click at [612, 191] on icon at bounding box center [620, 195] width 18 height 25
click at [624, 193] on icon at bounding box center [620, 195] width 25 height 25
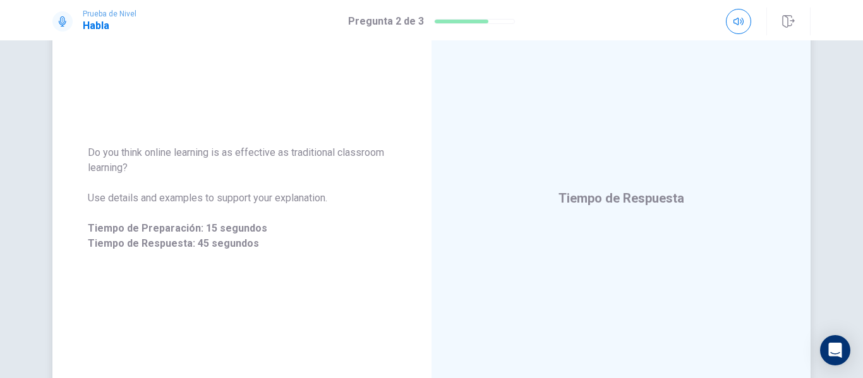
click at [680, 114] on div "Tiempo de Respuesta" at bounding box center [620, 198] width 379 height 551
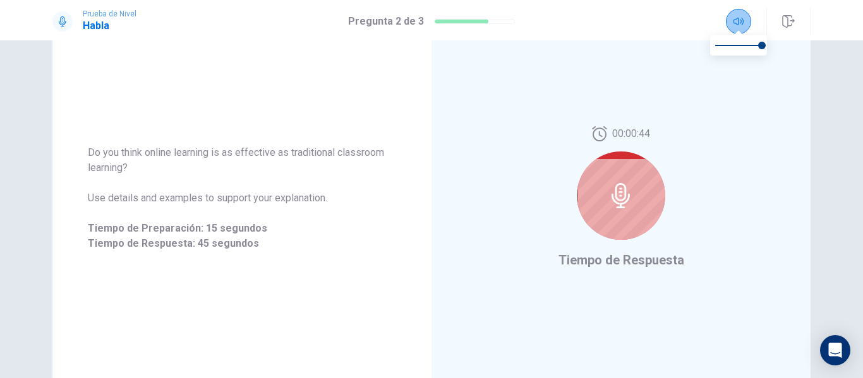
click at [738, 17] on icon "button" at bounding box center [738, 21] width 10 height 10
click at [290, 220] on div "Do you think online learning is as effective as traditional classroom learning?…" at bounding box center [242, 198] width 308 height 106
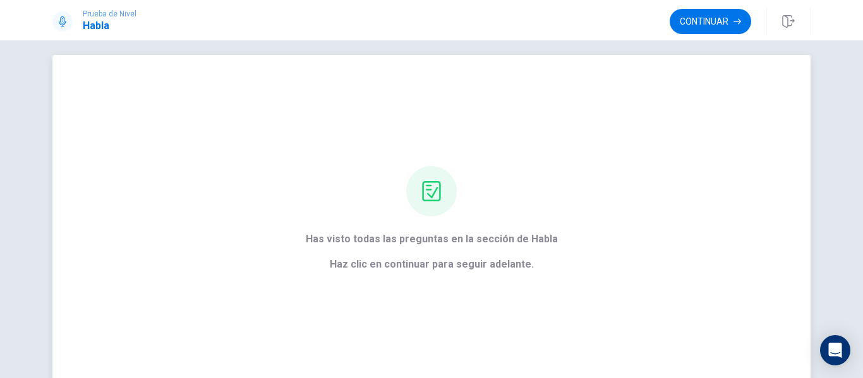
scroll to position [6, 0]
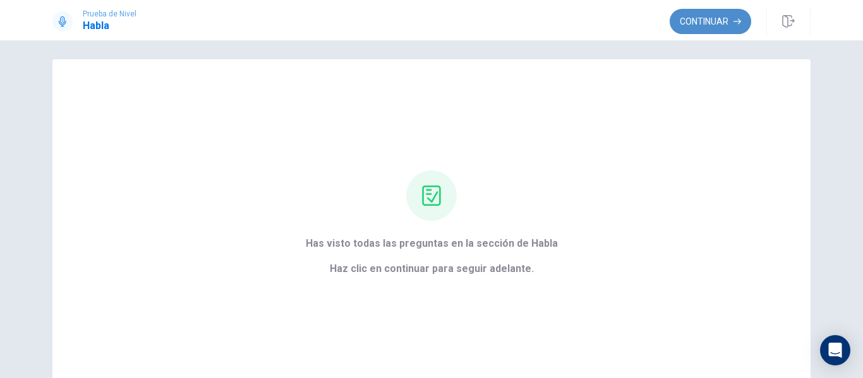
click at [680, 27] on button "Continuar" at bounding box center [709, 21] width 81 height 25
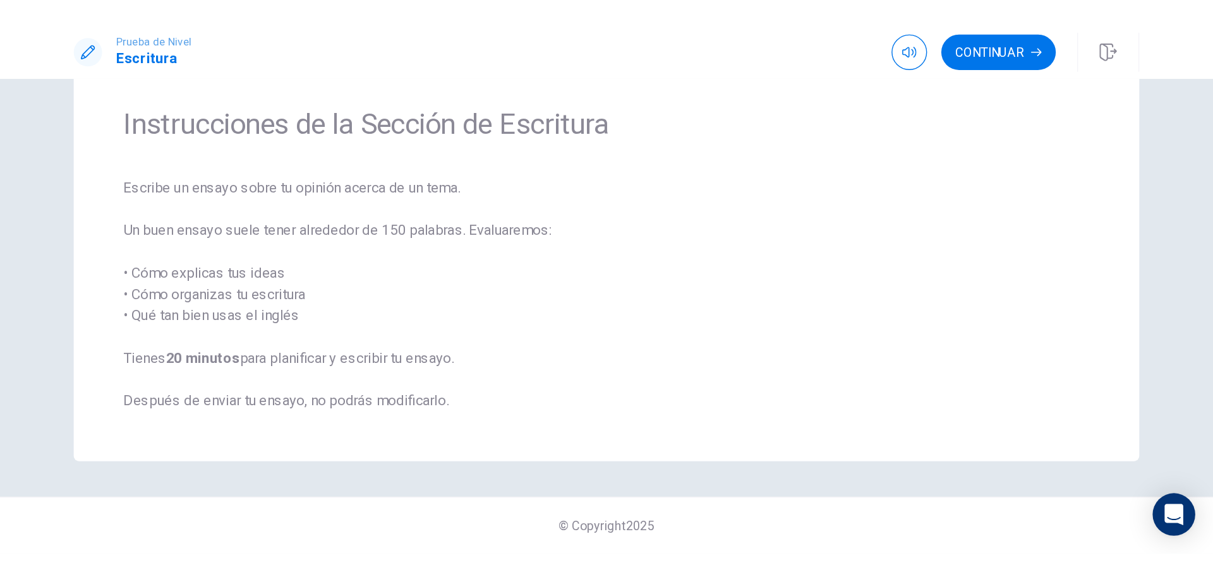
scroll to position [0, 0]
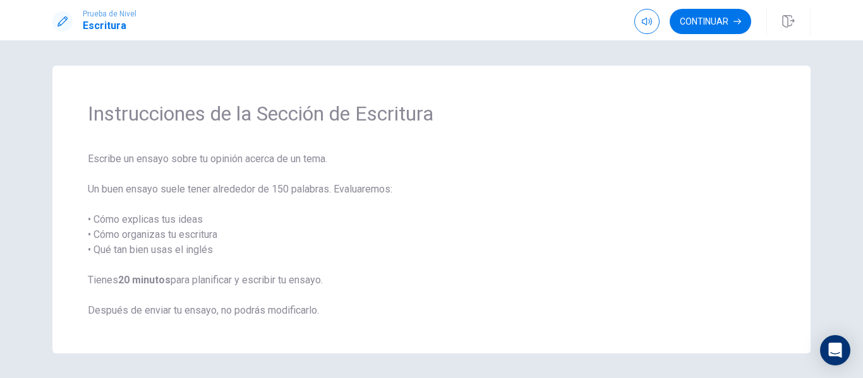
click at [520, 165] on span "Escribe un ensayo sobre tu opinión acerca de un tema. Un buen ensayo suele tene…" at bounding box center [431, 235] width 687 height 167
click at [741, 258] on span "Escribe un ensayo sobre tu opinión acerca de un tema. Un buen ensayo suele tene…" at bounding box center [431, 235] width 687 height 167
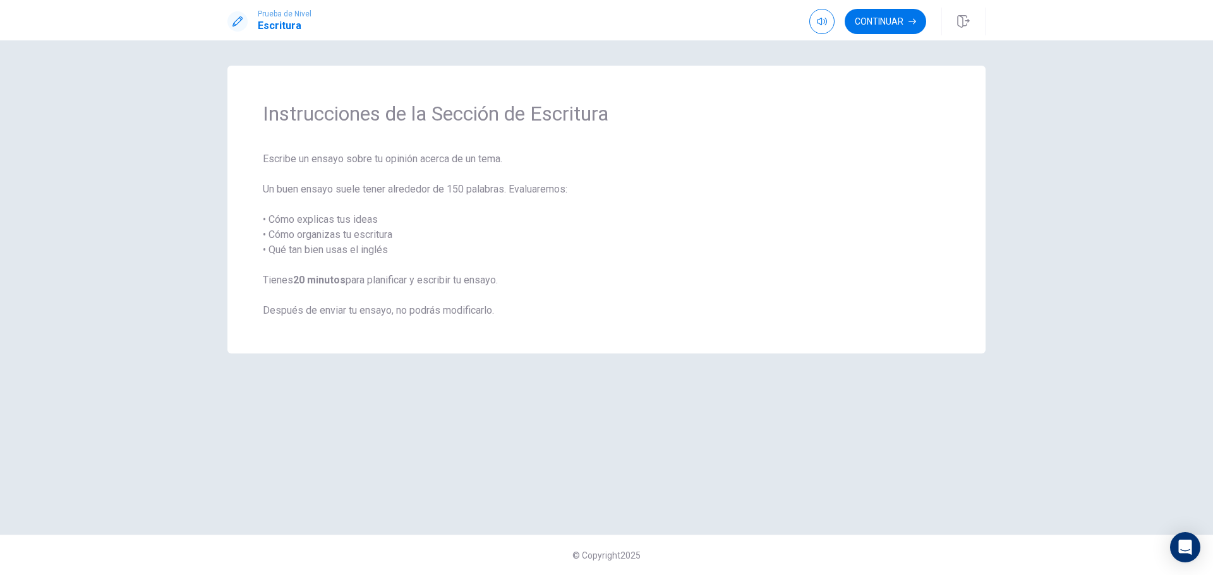
click at [582, 267] on span "Escribe un ensayo sobre tu opinión acerca de un tema. Un buen ensayo suele tene…" at bounding box center [606, 235] width 687 height 167
